Goal: Task Accomplishment & Management: Complete application form

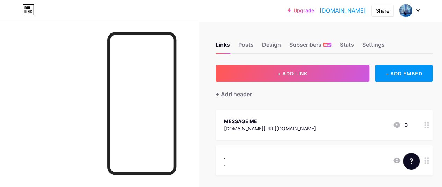
click at [418, 12] on icon at bounding box center [417, 10] width 3 height 2
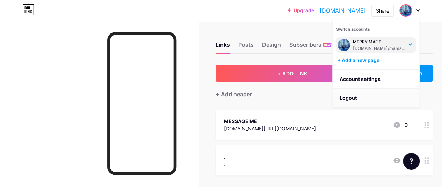
click at [355, 96] on li "Logout" at bounding box center [375, 98] width 87 height 19
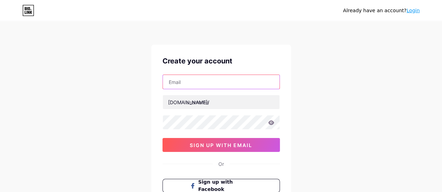
click at [216, 84] on input "text" at bounding box center [221, 82] width 117 height 14
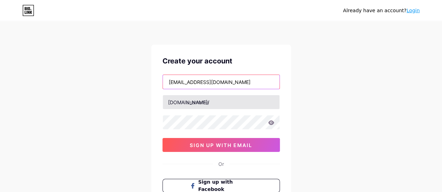
type input "[EMAIL_ADDRESS][DOMAIN_NAME]"
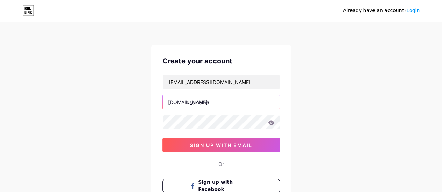
click at [221, 102] on input "text" at bounding box center [221, 102] width 117 height 14
type input "allenpadillo"
click at [218, 101] on input "allenpadillo" at bounding box center [221, 102] width 117 height 14
click at [270, 121] on icon at bounding box center [271, 122] width 6 height 5
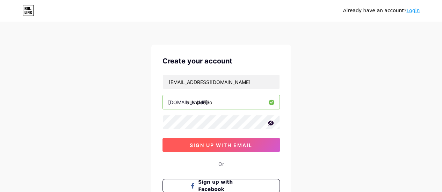
click at [221, 144] on span "sign up with email" at bounding box center [221, 145] width 63 height 6
click at [225, 144] on span "sign up with email" at bounding box center [221, 145] width 63 height 6
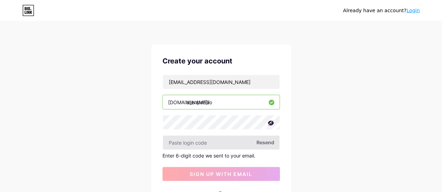
click at [197, 144] on input "text" at bounding box center [221, 143] width 117 height 14
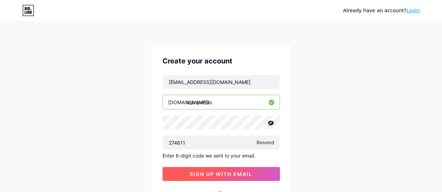
type input "274611"
click at [208, 173] on span "sign up with email" at bounding box center [221, 174] width 63 height 6
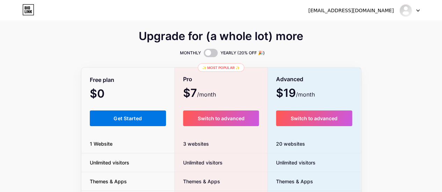
click at [122, 118] on span "Get Started" at bounding box center [127, 119] width 28 height 6
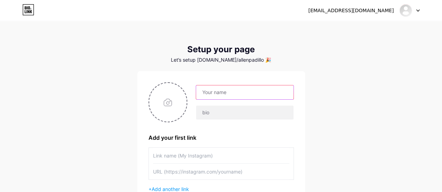
click at [263, 95] on input "text" at bounding box center [244, 93] width 97 height 14
type input "A"
click at [207, 92] on input "[PERSON_NAME]" at bounding box center [244, 93] width 97 height 14
click at [233, 90] on input "[PERSON_NAME]" at bounding box center [244, 93] width 97 height 14
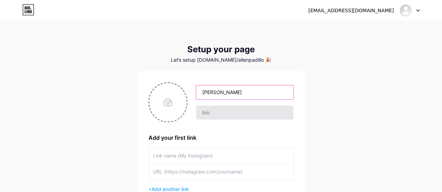
type input "[PERSON_NAME]"
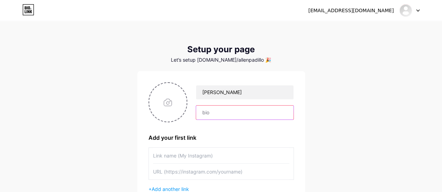
click at [234, 113] on input "text" at bounding box center [244, 113] width 97 height 14
click at [215, 111] on input "CLICK MESSAGE ME PARA MA DIRECT KA SA MESSENGER KO!" at bounding box center [244, 113] width 97 height 14
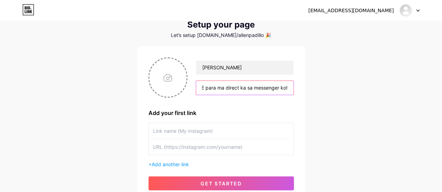
scroll to position [35, 0]
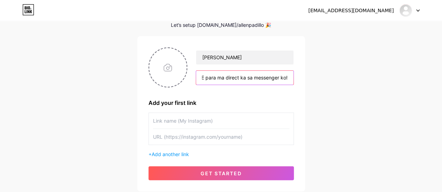
type input "click MESSAGE ME para ma direct ka sa messenger ko!"
click at [175, 122] on input "text" at bounding box center [221, 121] width 136 height 16
type input "MESSAGE ME"
click at [250, 137] on input "text" at bounding box center [221, 137] width 136 height 16
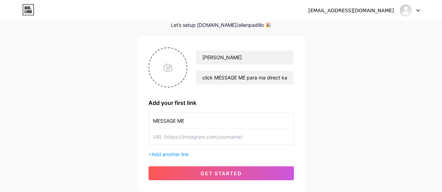
click at [208, 134] on input "text" at bounding box center [221, 137] width 136 height 16
paste input "[URL][DOMAIN_NAME]"
type input "[URL][DOMAIN_NAME]"
click at [166, 70] on input "file" at bounding box center [168, 67] width 38 height 39
type input "C:\fakepath\364197126_974374823801973_3366223616596681282_n.jpg"
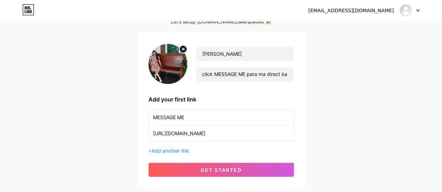
scroll to position [49, 0]
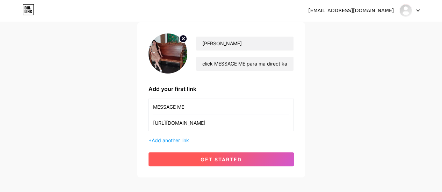
click at [248, 159] on button "get started" at bounding box center [220, 160] width 145 height 14
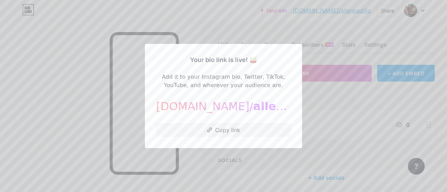
click at [335, 120] on div at bounding box center [223, 96] width 447 height 192
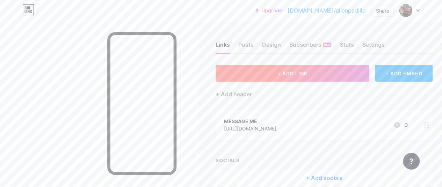
click at [279, 74] on span "+ ADD LINK" at bounding box center [292, 74] width 30 height 6
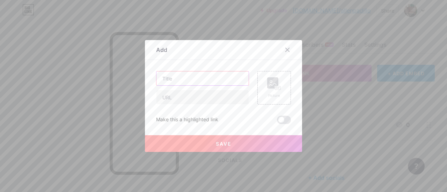
click at [194, 83] on input "text" at bounding box center [202, 79] width 92 height 14
type input "."
click at [183, 98] on input "text" at bounding box center [202, 97] width 92 height 14
type input "."
click at [189, 139] on button "Save" at bounding box center [223, 143] width 157 height 17
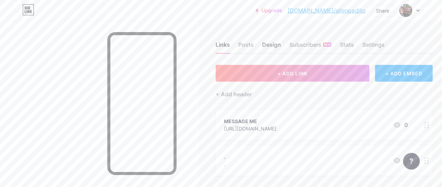
click at [273, 45] on div "Design" at bounding box center [271, 47] width 19 height 13
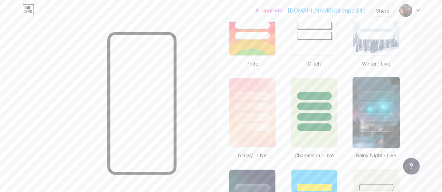
scroll to position [349, 0]
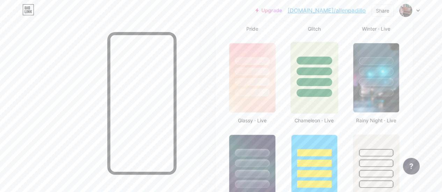
click at [312, 102] on div at bounding box center [314, 78] width 48 height 72
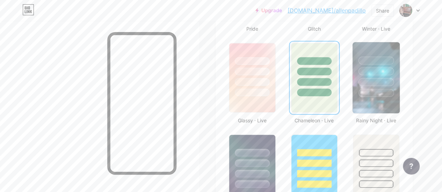
click at [380, 98] on img at bounding box center [375, 77] width 47 height 71
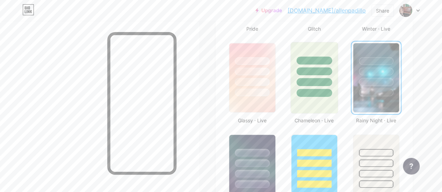
click at [307, 106] on div at bounding box center [314, 78] width 48 height 72
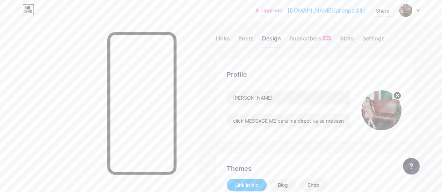
scroll to position [0, 0]
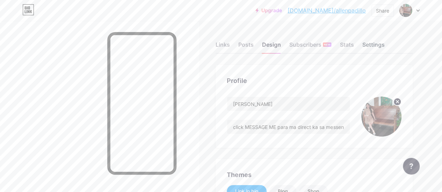
click at [372, 50] on div "Settings" at bounding box center [373, 47] width 22 height 13
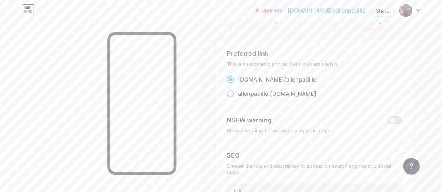
scroll to position [35, 0]
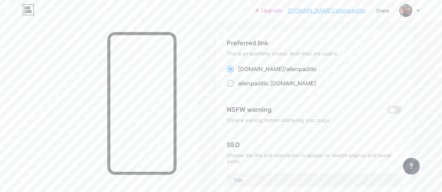
click at [233, 83] on span at bounding box center [230, 83] width 7 height 7
click at [238, 88] on input "allenpadillo .[DOMAIN_NAME]" at bounding box center [240, 90] width 5 height 5
radio input "true"
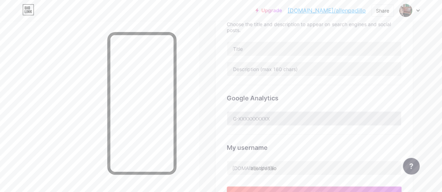
scroll to position [210, 0]
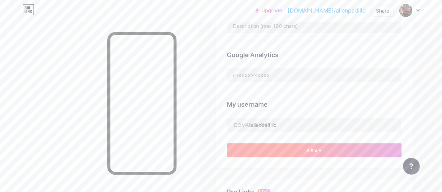
click at [316, 149] on span "Save" at bounding box center [314, 151] width 16 height 6
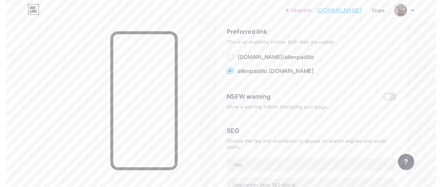
scroll to position [0, 0]
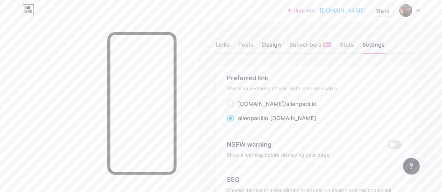
click at [277, 48] on div "Design" at bounding box center [271, 47] width 19 height 13
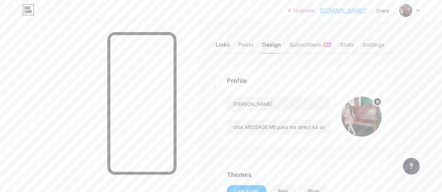
click at [225, 44] on div "Links" at bounding box center [222, 47] width 14 height 13
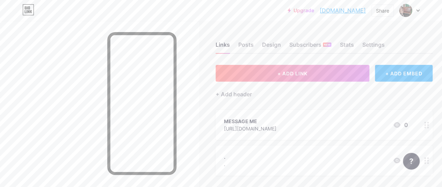
drag, startPoint x: 367, startPoint y: 12, endPoint x: 316, endPoint y: 15, distance: 51.1
click at [316, 15] on div "Upgrade [DOMAIN_NAME]... [DOMAIN_NAME] Share Switch accounts [PERSON_NAME] [DOM…" at bounding box center [353, 10] width 132 height 13
copy link "[DOMAIN_NAME]"
click at [249, 45] on div "Posts" at bounding box center [245, 47] width 15 height 13
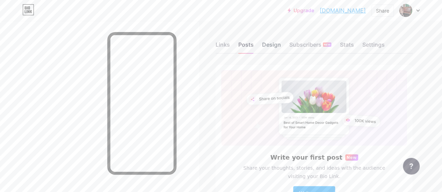
click at [277, 45] on div "Design" at bounding box center [271, 47] width 19 height 13
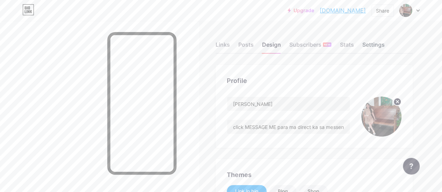
click at [379, 43] on div "Settings" at bounding box center [373, 47] width 22 height 13
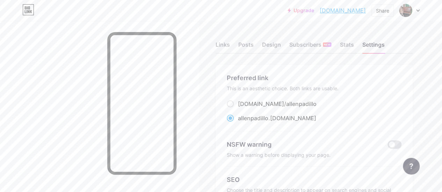
click at [418, 11] on icon at bounding box center [417, 11] width 3 height 2
click at [355, 97] on li "Logout" at bounding box center [375, 98] width 87 height 19
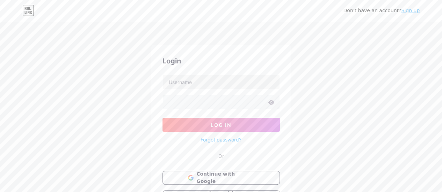
click at [412, 10] on link "Sign up" at bounding box center [410, 11] width 19 height 6
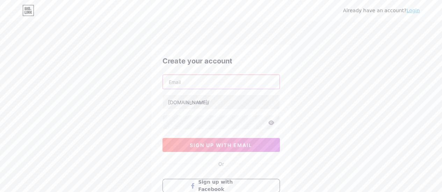
click at [183, 82] on input "text" at bounding box center [221, 82] width 117 height 14
type input "[EMAIL_ADDRESS][DOMAIN_NAME]"
click at [230, 103] on input "text" at bounding box center [221, 102] width 117 height 14
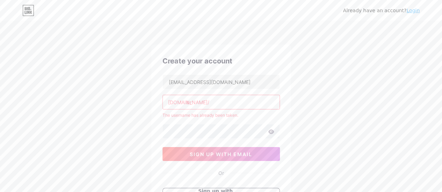
type input "b"
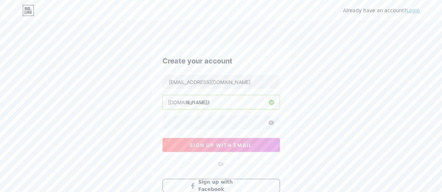
type input "ike141831"
click at [321, 126] on div "Already have an account? Login Create your account [EMAIL_ADDRESS][DOMAIN_NAME]…" at bounding box center [221, 133] width 442 height 267
click at [270, 123] on icon at bounding box center [271, 122] width 6 height 5
click at [272, 122] on icon at bounding box center [271, 122] width 6 height 5
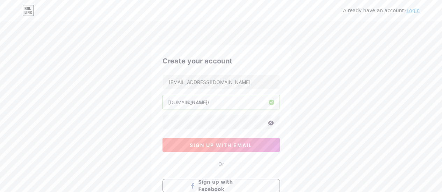
click at [215, 145] on span "sign up with email" at bounding box center [221, 145] width 63 height 6
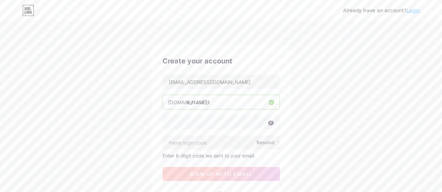
click at [215, 145] on input "text" at bounding box center [221, 143] width 117 height 14
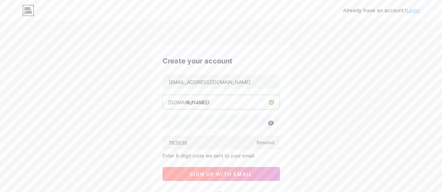
type input "763838"
click at [192, 171] on span "sign up with email" at bounding box center [221, 174] width 63 height 6
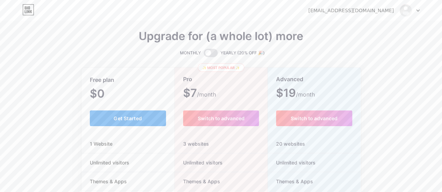
click at [133, 118] on span "Get Started" at bounding box center [127, 119] width 28 height 6
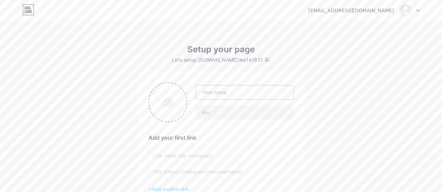
click at [212, 91] on input "text" at bounding box center [244, 93] width 97 height 14
type input "[PERSON_NAME]"
click at [221, 112] on input "text" at bounding box center [244, 113] width 97 height 14
type input "click MESSAGE ME para ma direct ka sa messenger ko!"
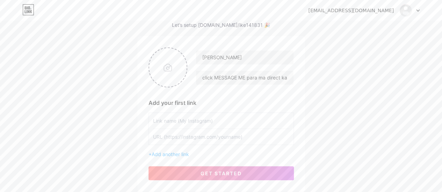
click at [193, 126] on input "text" at bounding box center [221, 121] width 136 height 16
type input "MESSAGE ME"
click at [192, 135] on input "text" at bounding box center [221, 137] width 136 height 16
click at [180, 139] on input "text" at bounding box center [221, 137] width 136 height 16
click at [189, 138] on input "text" at bounding box center [221, 137] width 136 height 16
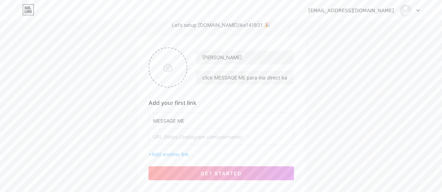
click at [198, 137] on input "text" at bounding box center [221, 137] width 136 height 16
paste input "[URL][DOMAIN_NAME]"
type input "[URL][DOMAIN_NAME]"
click at [175, 67] on input "file" at bounding box center [168, 67] width 38 height 39
type input "C:\fakepath\501268663_682739127872677_4148028024934689697_n.jpg"
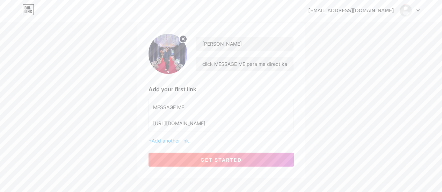
scroll to position [70, 0]
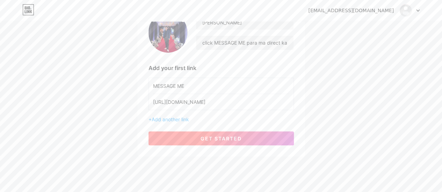
click at [236, 140] on span "get started" at bounding box center [220, 139] width 41 height 6
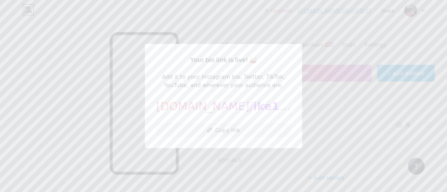
click at [83, 129] on div at bounding box center [223, 96] width 447 height 192
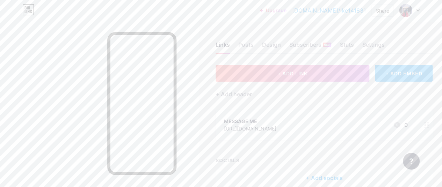
scroll to position [34, 0]
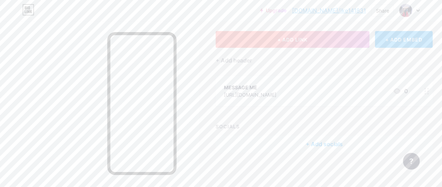
click at [283, 34] on button "+ ADD LINK" at bounding box center [292, 39] width 154 height 17
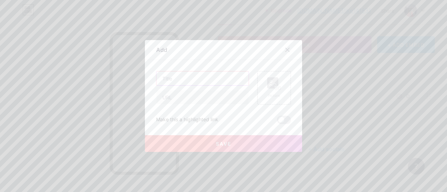
click at [184, 79] on input "text" at bounding box center [202, 79] width 92 height 14
type input "."
click at [172, 99] on input "text" at bounding box center [202, 97] width 92 height 14
type input "."
click at [184, 144] on button "Save" at bounding box center [223, 143] width 157 height 17
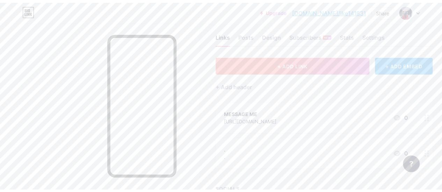
scroll to position [0, 0]
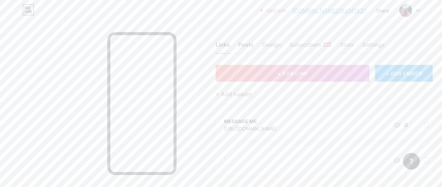
click at [244, 45] on div "Posts" at bounding box center [245, 47] width 15 height 13
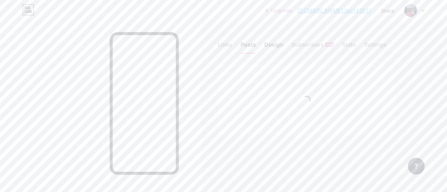
click at [272, 44] on div "Design" at bounding box center [273, 47] width 19 height 13
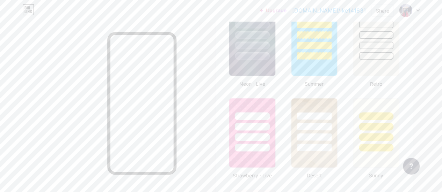
scroll to position [489, 0]
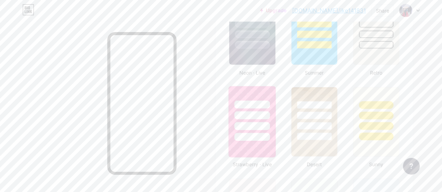
click at [244, 94] on div at bounding box center [251, 113] width 47 height 55
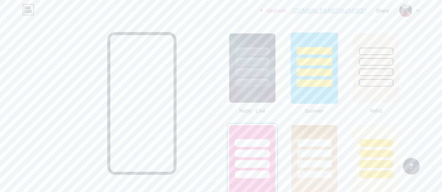
scroll to position [419, 0]
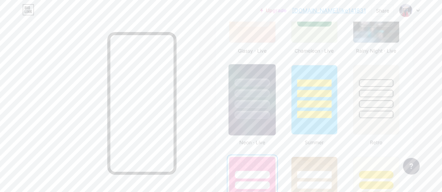
click at [256, 72] on div at bounding box center [251, 91] width 47 height 55
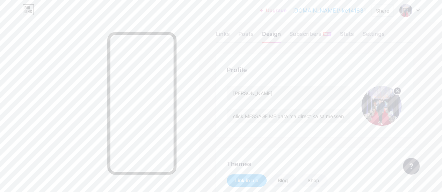
scroll to position [0, 0]
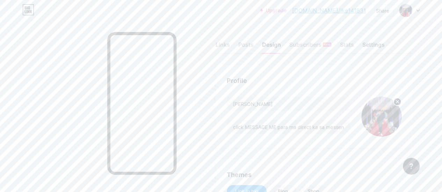
click at [371, 46] on div "Settings" at bounding box center [373, 47] width 22 height 13
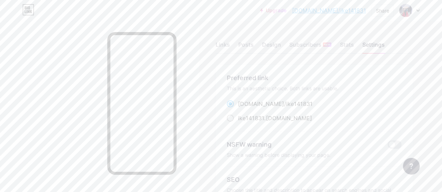
click at [234, 117] on span at bounding box center [230, 118] width 7 height 7
click at [238, 123] on input "ike141831 .[DOMAIN_NAME]" at bounding box center [240, 125] width 5 height 5
radio input "true"
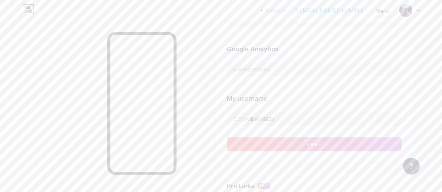
scroll to position [210, 0]
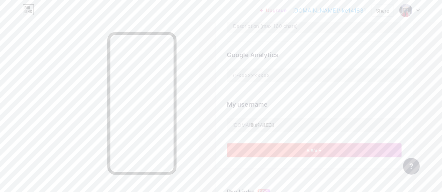
click at [322, 148] on span "Save" at bounding box center [314, 151] width 16 height 6
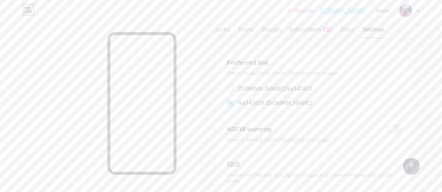
scroll to position [0, 0]
drag, startPoint x: 366, startPoint y: 9, endPoint x: 319, endPoint y: 9, distance: 46.4
click at [319, 9] on div "Upgrade ike141831.bio.l... [DOMAIN_NAME] Share Switch accounts [PERSON_NAME] [D…" at bounding box center [353, 10] width 132 height 13
copy link "[DOMAIN_NAME]"
